Goal: Task Accomplishment & Management: Manage account settings

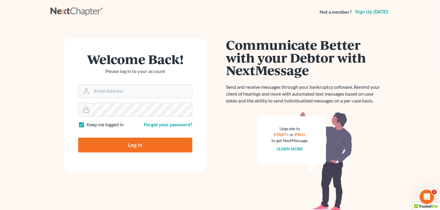
type input "[EMAIL_ADDRESS][DOMAIN_NAME]"
click at [116, 154] on form "Welcome Back! Please log in to your account Email Address cb@craigblacklaw.com …" at bounding box center [135, 104] width 143 height 133
click at [120, 148] on input "Log In" at bounding box center [135, 144] width 114 height 15
type input "Thinking..."
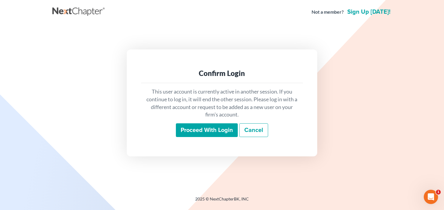
click at [214, 129] on input "Proceed with login" at bounding box center [207, 130] width 62 height 14
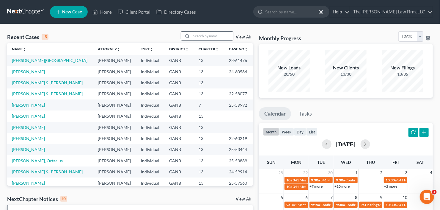
click at [218, 37] on input "search" at bounding box center [213, 36] width 42 height 9
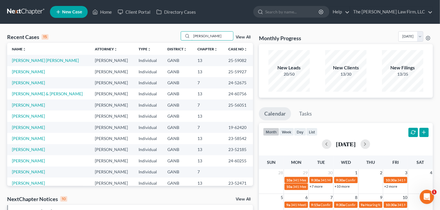
drag, startPoint x: 203, startPoint y: 38, endPoint x: 185, endPoint y: 43, distance: 18.7
click at [185, 43] on div "Recent Cases 15 johnson View All Name unfold_more expand_more expand_less Attor…" at bounding box center [130, 108] width 246 height 154
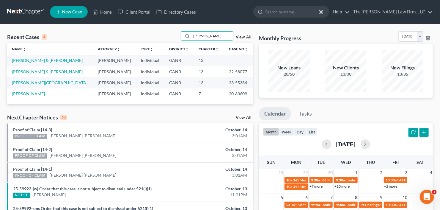
type input "douglas"
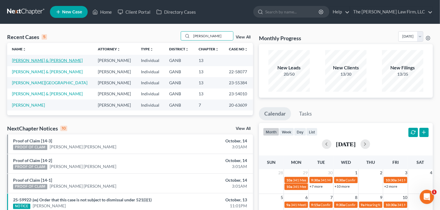
click at [30, 58] on link "Douglas, Brandon & Tina" at bounding box center [47, 60] width 71 height 5
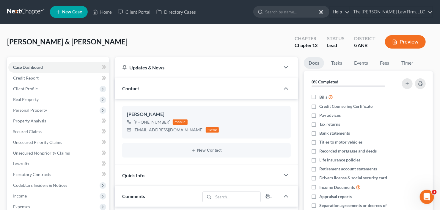
scroll to position [10, 0]
